Goal: Task Accomplishment & Management: Use online tool/utility

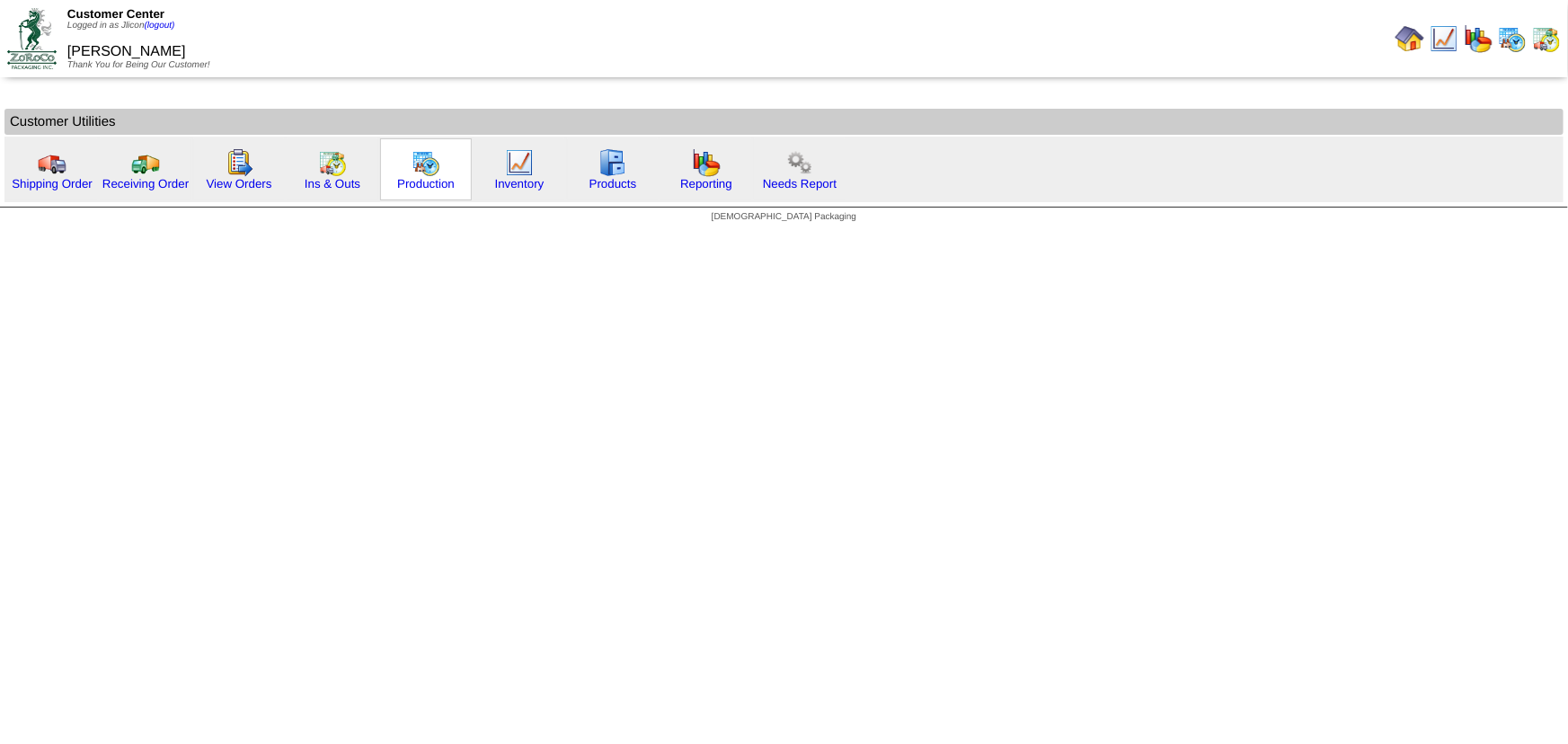
click at [433, 171] on img at bounding box center [427, 163] width 29 height 29
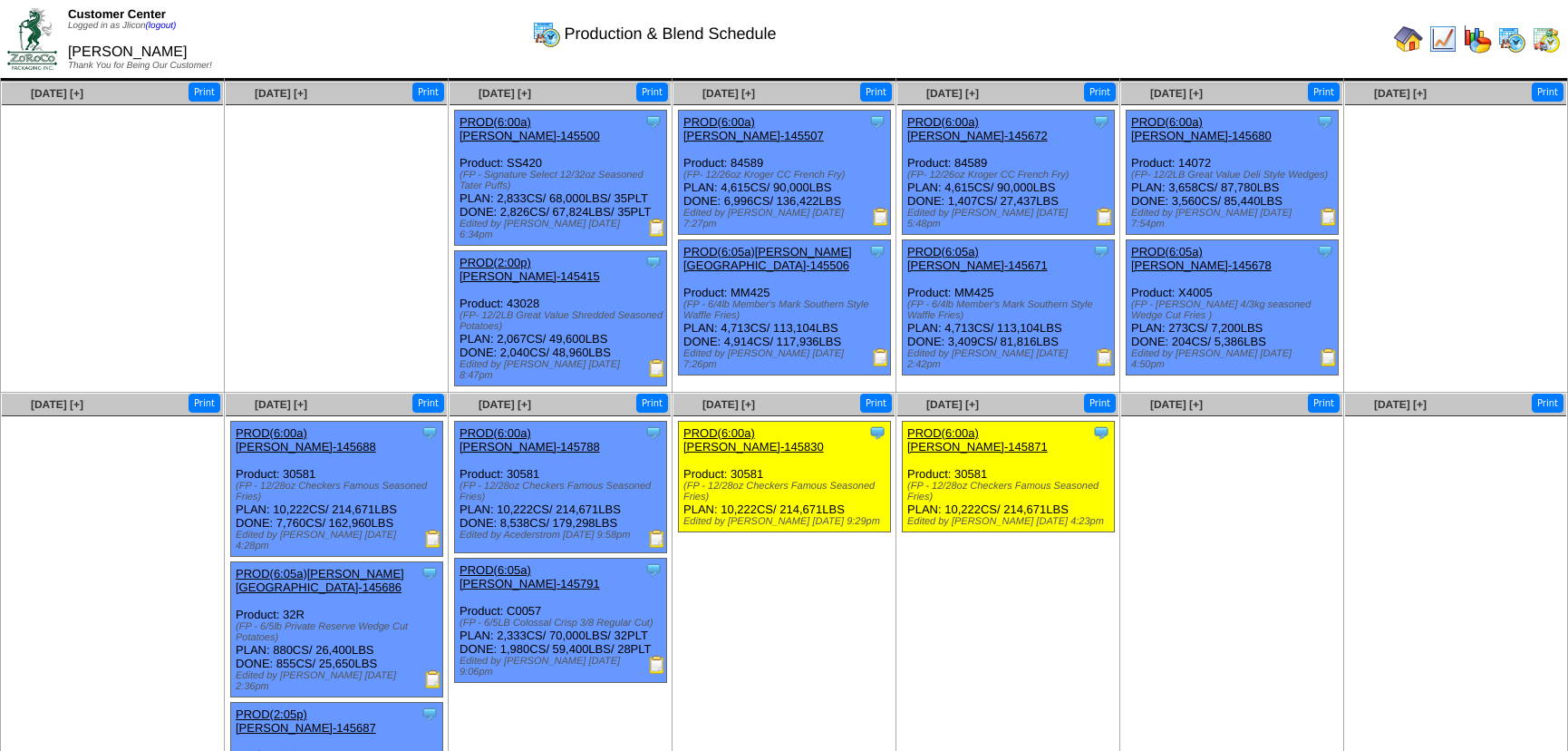
scroll to position [87, 0]
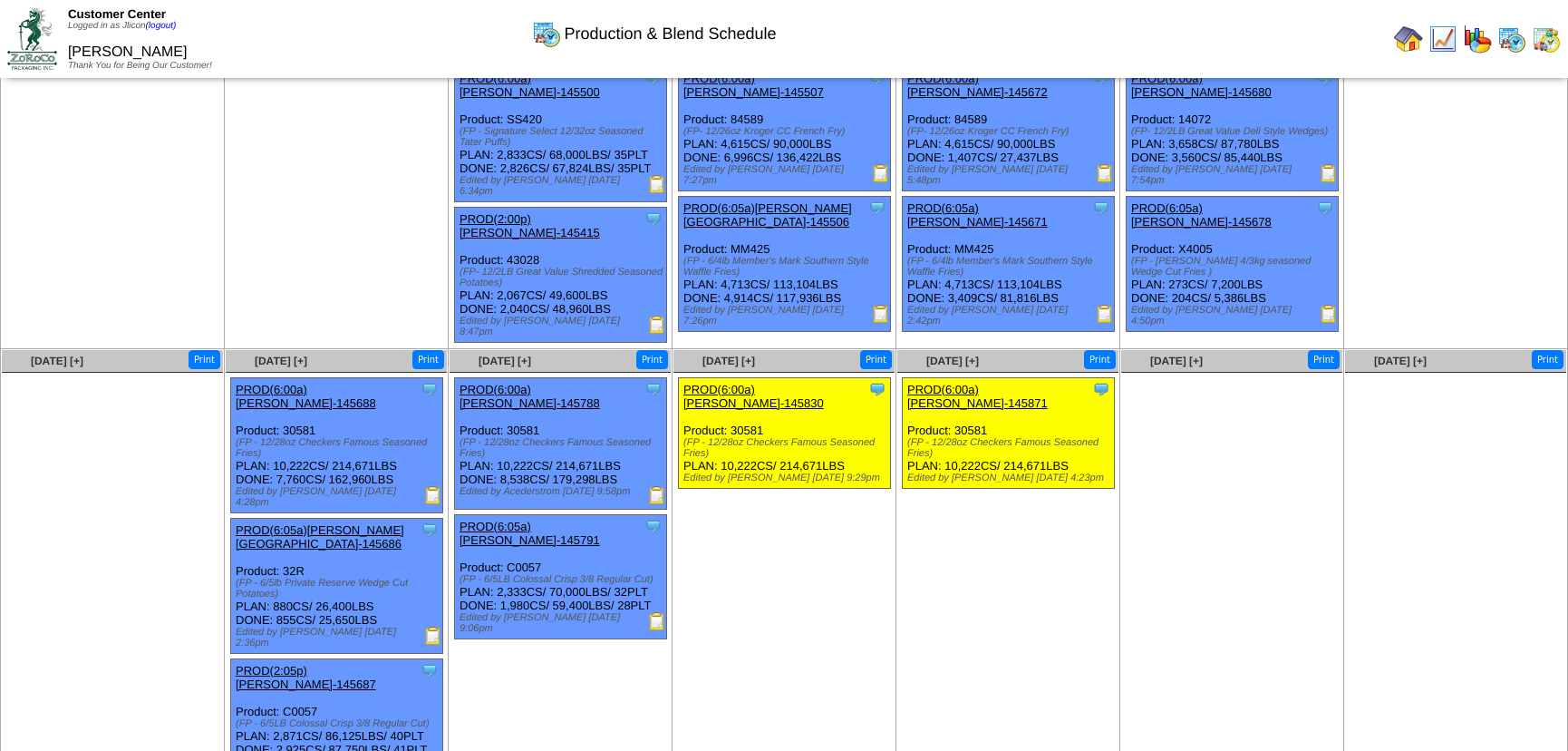
click at [650, 486] on img at bounding box center [657, 494] width 18 height 18
click at [661, 486] on img at bounding box center [657, 494] width 18 height 18
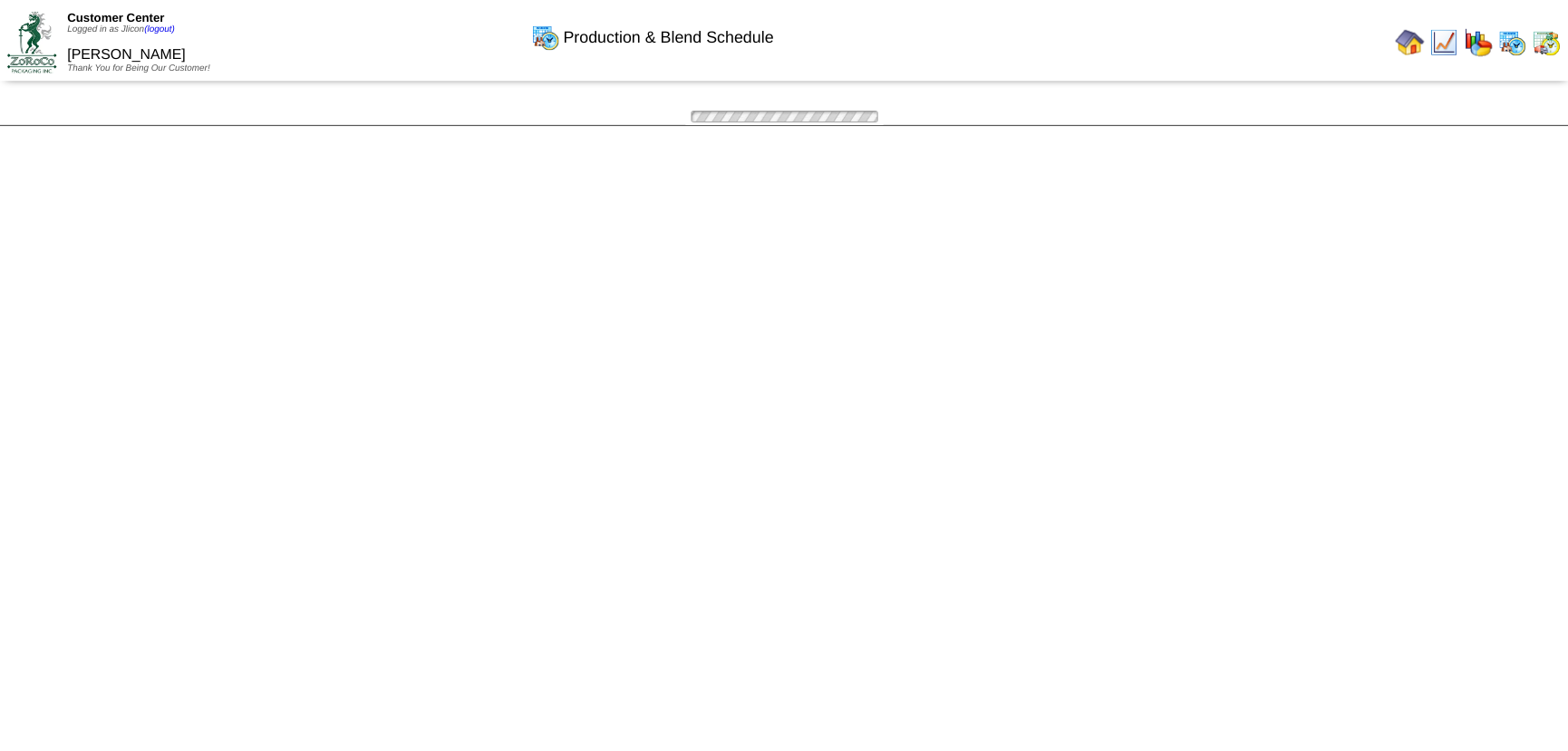
scroll to position [87, 0]
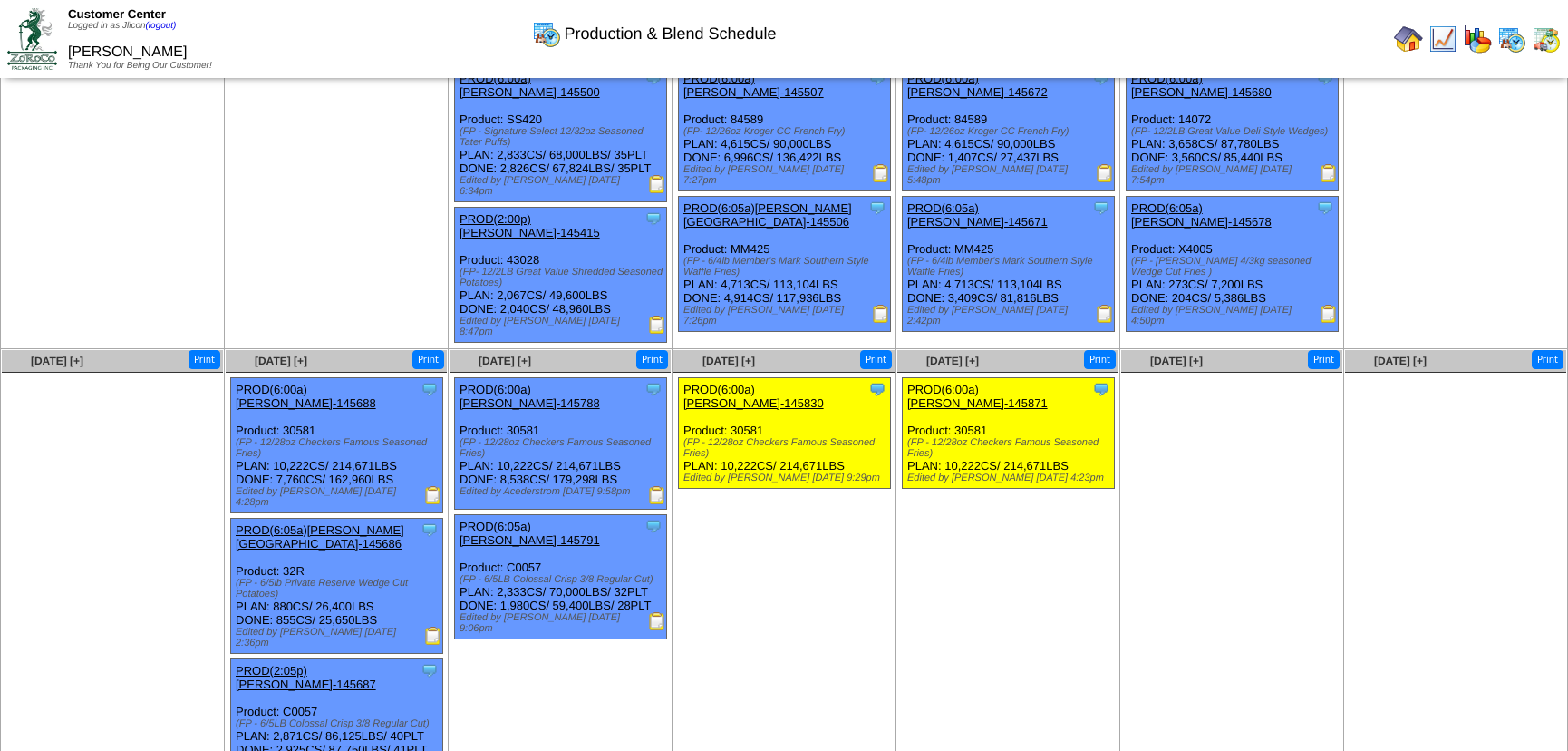
click at [657, 612] on img at bounding box center [657, 621] width 18 height 18
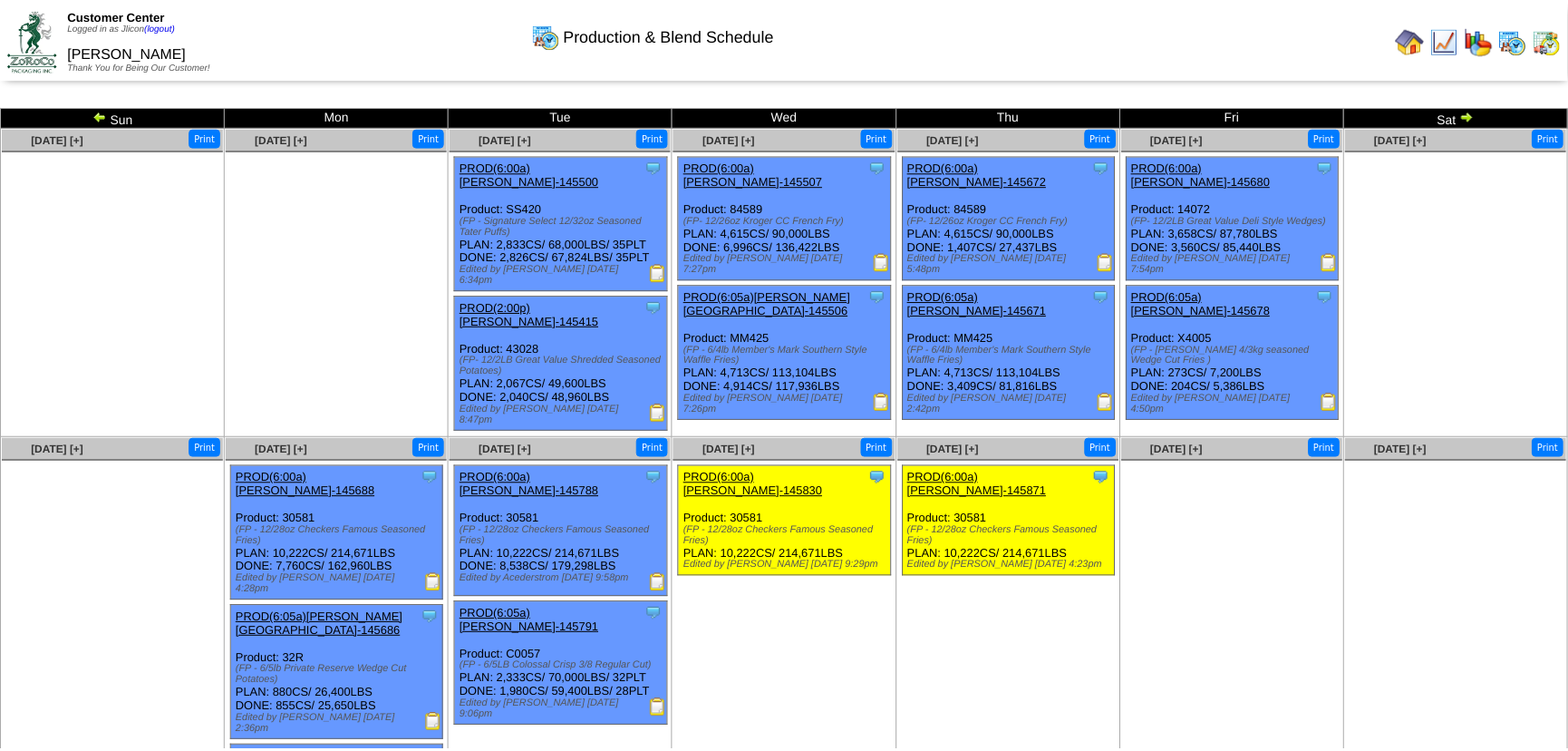
scroll to position [87, 0]
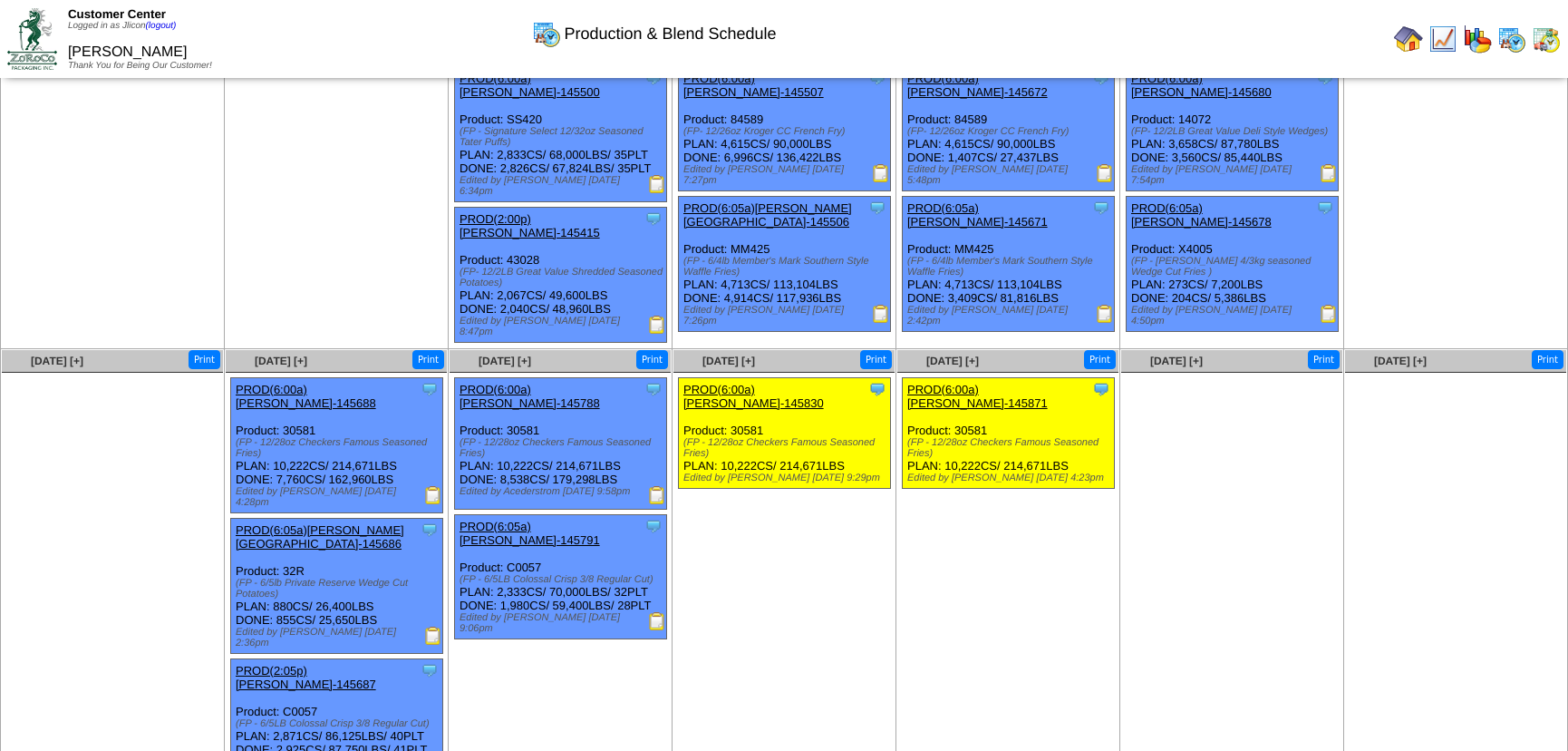
click at [428, 750] on img at bounding box center [433, 765] width 18 height 18
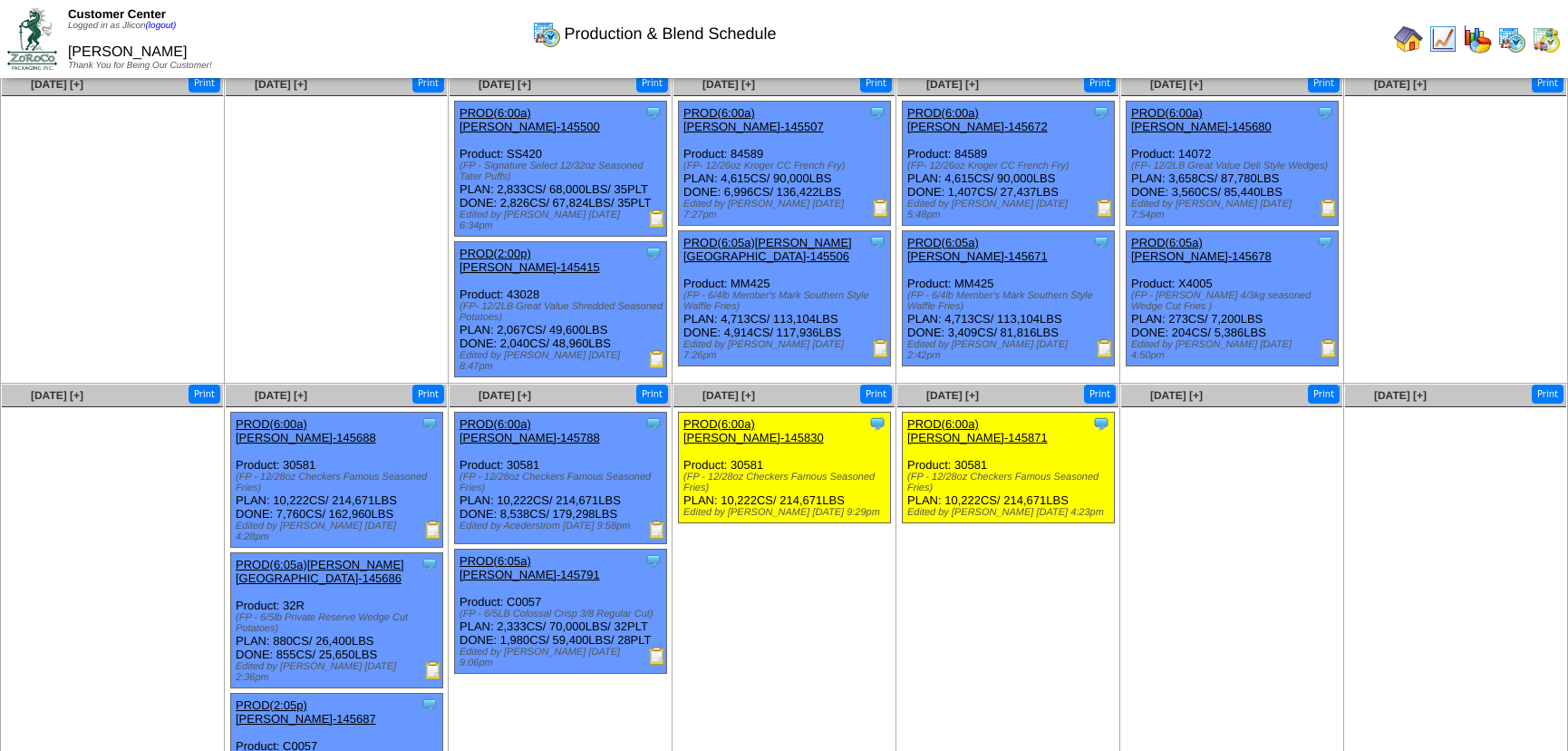
scroll to position [82, 0]
